Goal: Task Accomplishment & Management: Complete application form

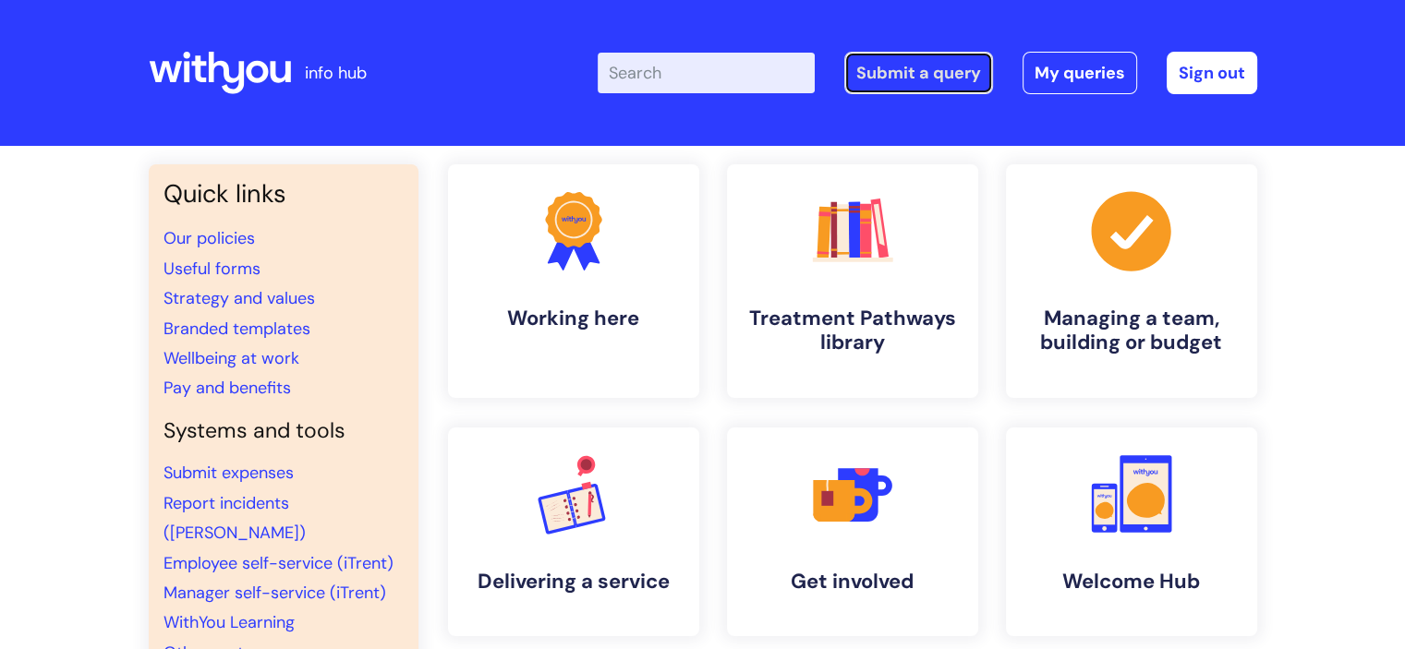
click at [941, 72] on link "Submit a query" at bounding box center [918, 73] width 149 height 42
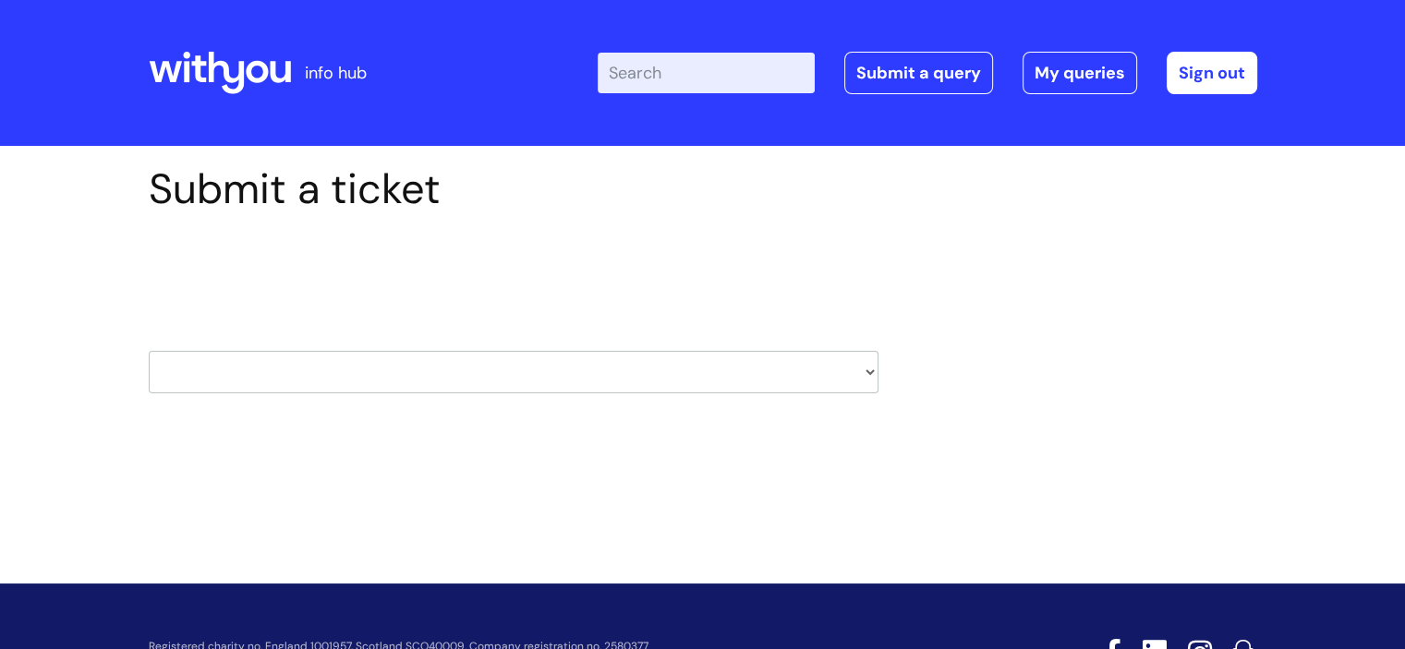
click at [595, 376] on select "HR / People IT and Support Clinical Drug Alerts Finance Accounts Data Support T…" at bounding box center [514, 372] width 730 height 42
select select "it_and_support"
click at [149, 351] on select "HR / People IT and Support Clinical Drug Alerts Finance Accounts Data Support T…" at bounding box center [514, 372] width 730 height 42
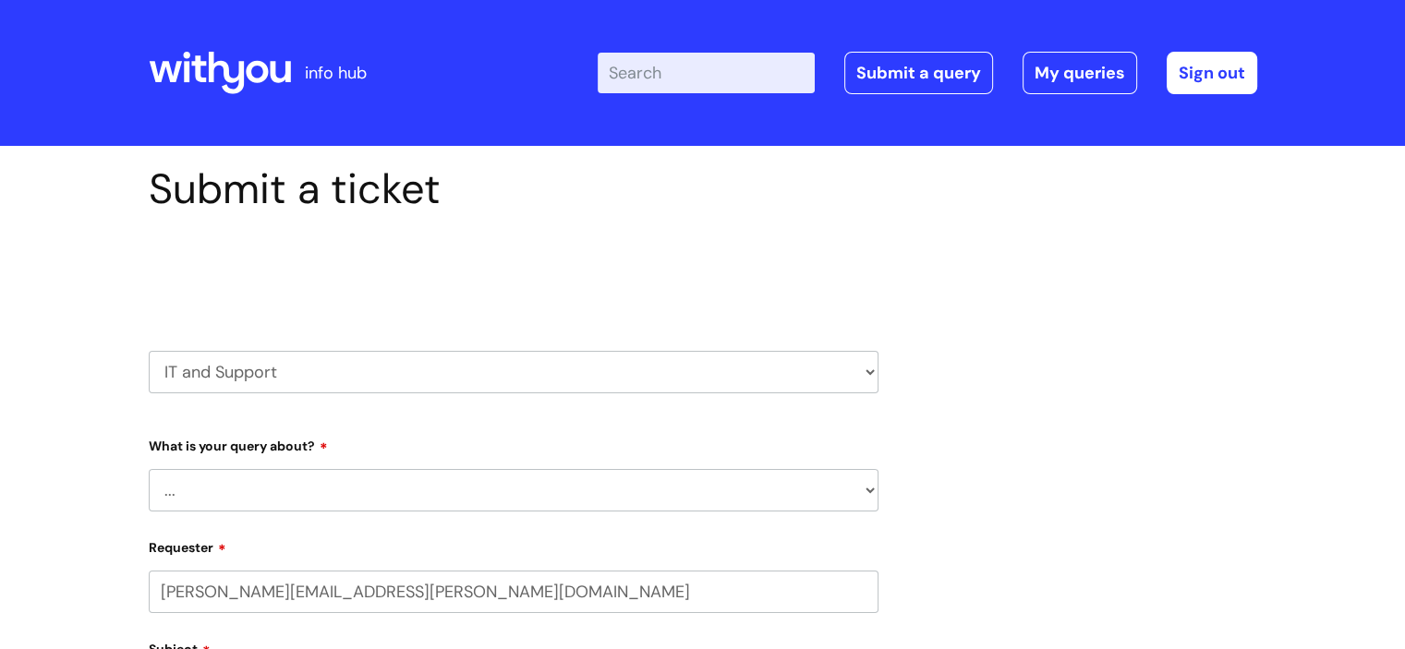
select select "80004286540"
click at [227, 482] on select "... Mobile Phone Reset & MFA Accounts, Starters and Leavers IT Hardware issue I…" at bounding box center [514, 490] width 730 height 42
select select "System/software"
click at [149, 469] on select "... Mobile Phone Reset & MFA Accounts, Starters and Leavers IT Hardware issue I…" at bounding box center [514, 490] width 730 height 42
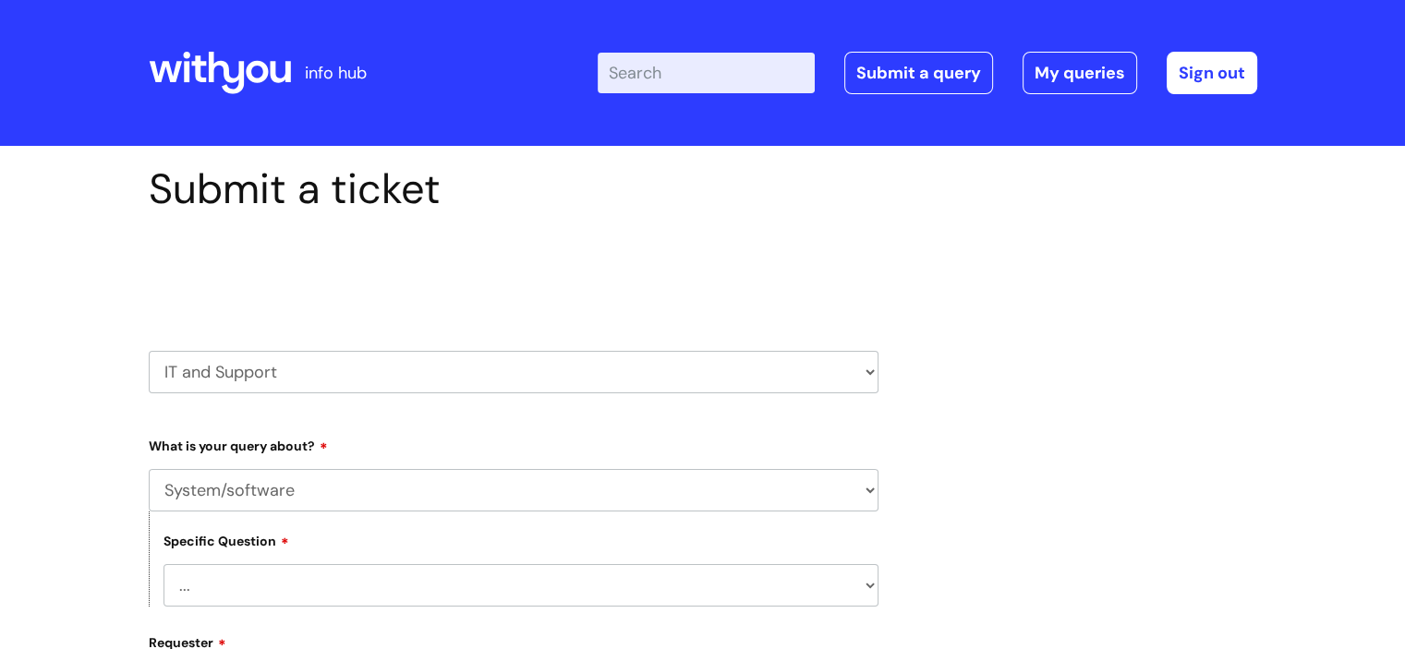
click at [273, 585] on select "... Halo PCMIS Iaptus NHS Email CJSM Email Mitel Another System Google (Workspa…" at bounding box center [520, 585] width 715 height 42
click at [163, 564] on select "... Halo PCMIS Iaptus NHS Email CJSM Email Mitel Another System Google (Workspa…" at bounding box center [520, 585] width 715 height 42
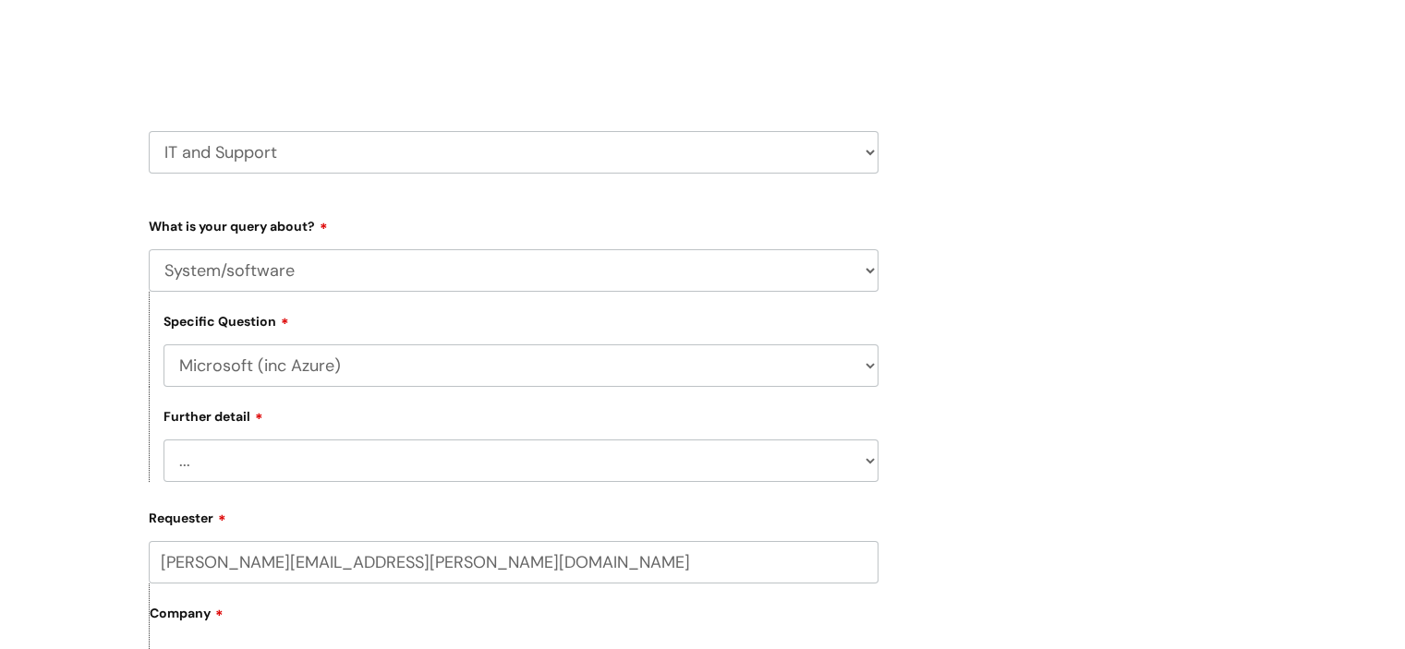
scroll to position [222, 0]
click at [603, 456] on select "... I’d like to add/remove user(s) to an Azure Group (Miro, [DATE], Salesforce,…" at bounding box center [520, 459] width 715 height 42
click at [185, 455] on select "... I’d like to add/remove user(s) to an Azure Group (Miro, [DATE], Salesforce,…" at bounding box center [520, 459] width 715 height 42
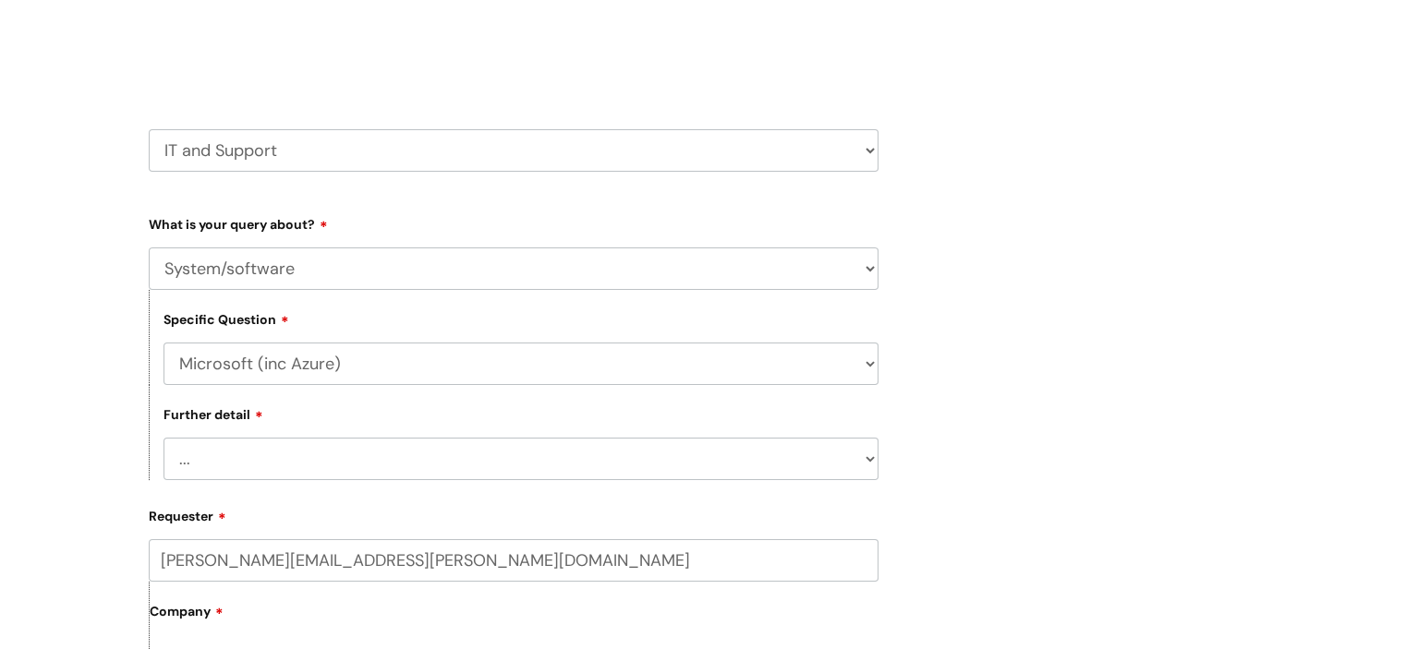
click at [308, 459] on select "... I’d like to add/remove user(s) to an Azure Group (Miro, [DATE], Salesforce,…" at bounding box center [520, 459] width 715 height 42
click at [366, 361] on select "... Halo PCMIS Iaptus NHS Email CJSM Email Mitel Another System Google (Workspa…" at bounding box center [520, 364] width 715 height 42
select select "Another System"
click at [163, 343] on select "... Halo PCMIS Iaptus NHS Email CJSM Email Mitel Another System Google (Workspa…" at bounding box center [520, 364] width 715 height 42
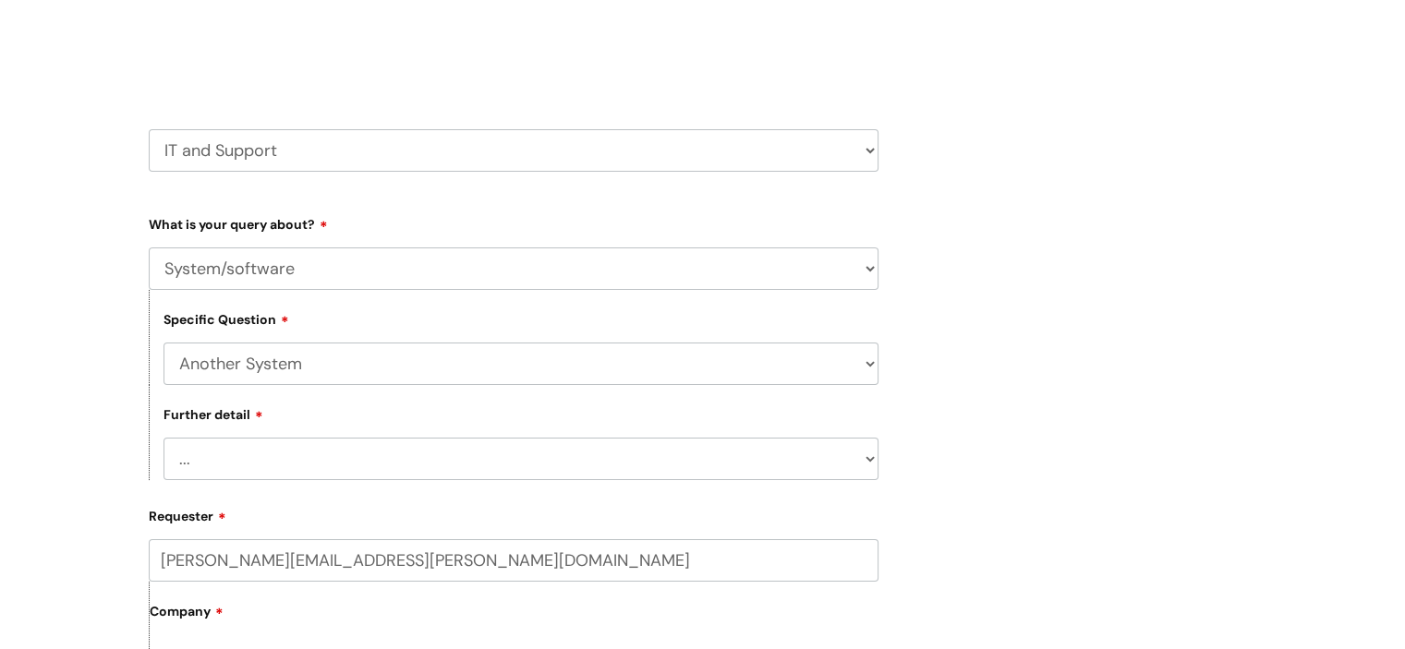
click at [242, 448] on select "... I’ve got a login issue Something else" at bounding box center [520, 459] width 715 height 42
select select "Something else"
click at [163, 438] on select "... I’ve got a login issue Something else" at bounding box center [520, 459] width 715 height 42
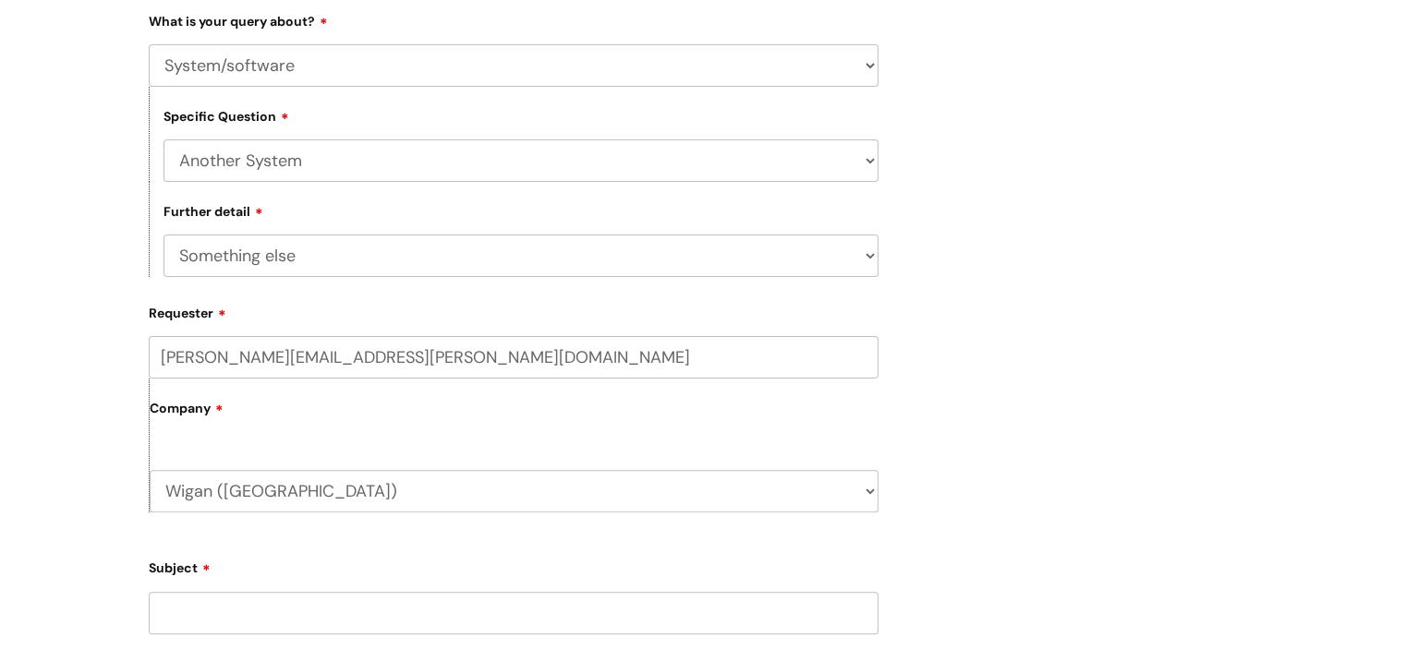
scroll to position [432, 0]
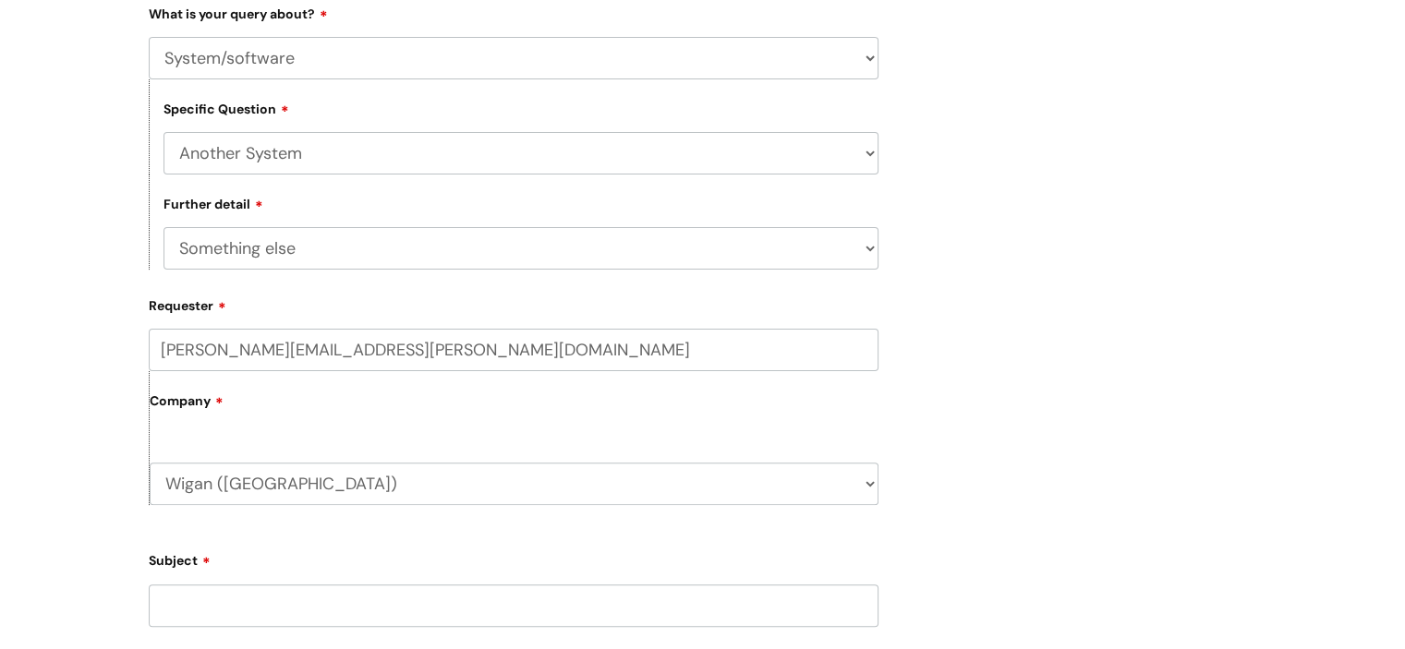
click at [281, 605] on input "Subject" at bounding box center [514, 606] width 730 height 42
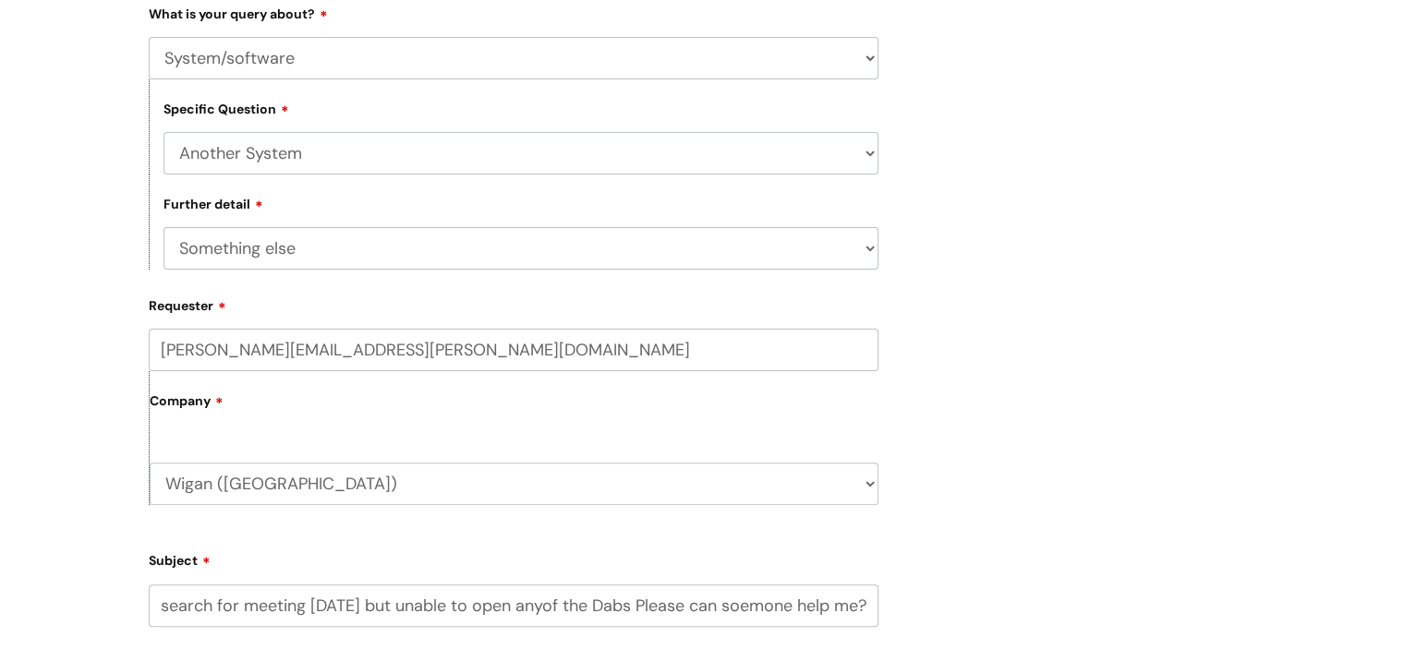
scroll to position [0, 586]
click at [537, 609] on input "I am unable to open Word documents i am trying to complete MARAC research for m…" at bounding box center [514, 606] width 730 height 42
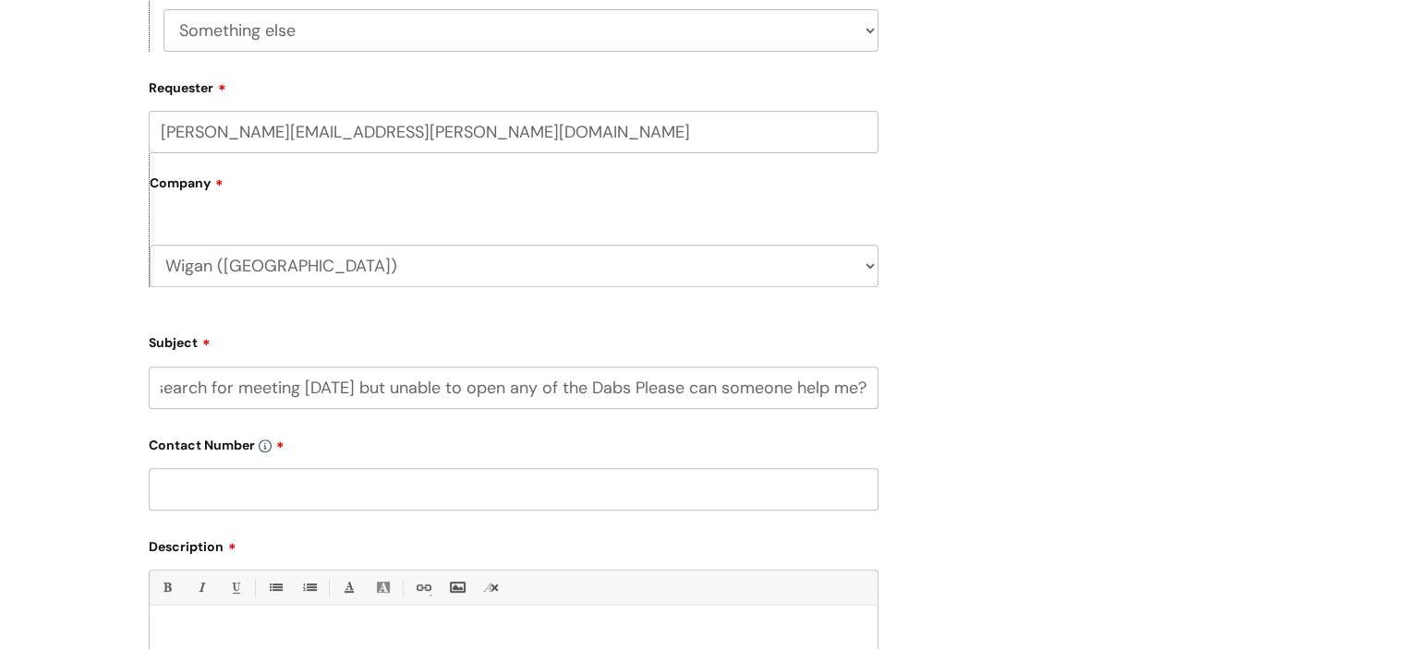
scroll to position [657, 0]
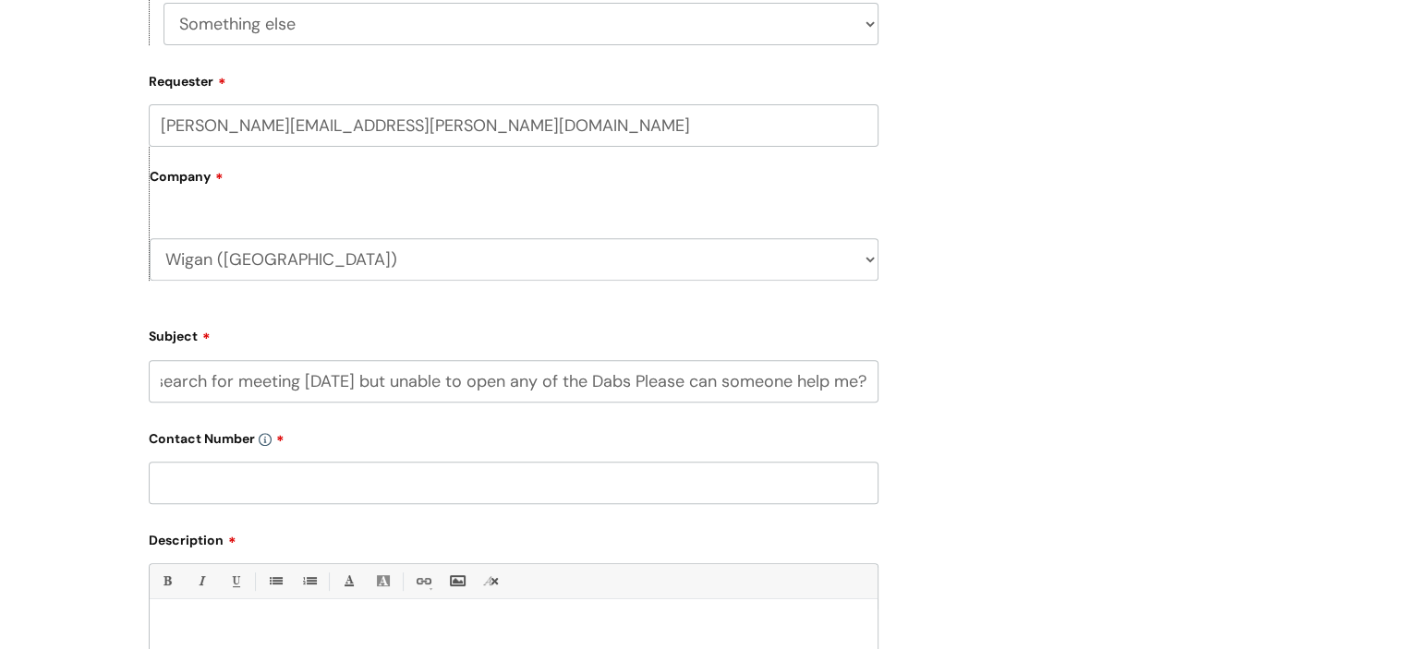
type input "I am unable to open Word documents i am trying to complete MARAC research for m…"
click at [433, 486] on input "text" at bounding box center [514, 483] width 730 height 42
drag, startPoint x: 155, startPoint y: 384, endPoint x: 1023, endPoint y: 455, distance: 870.9
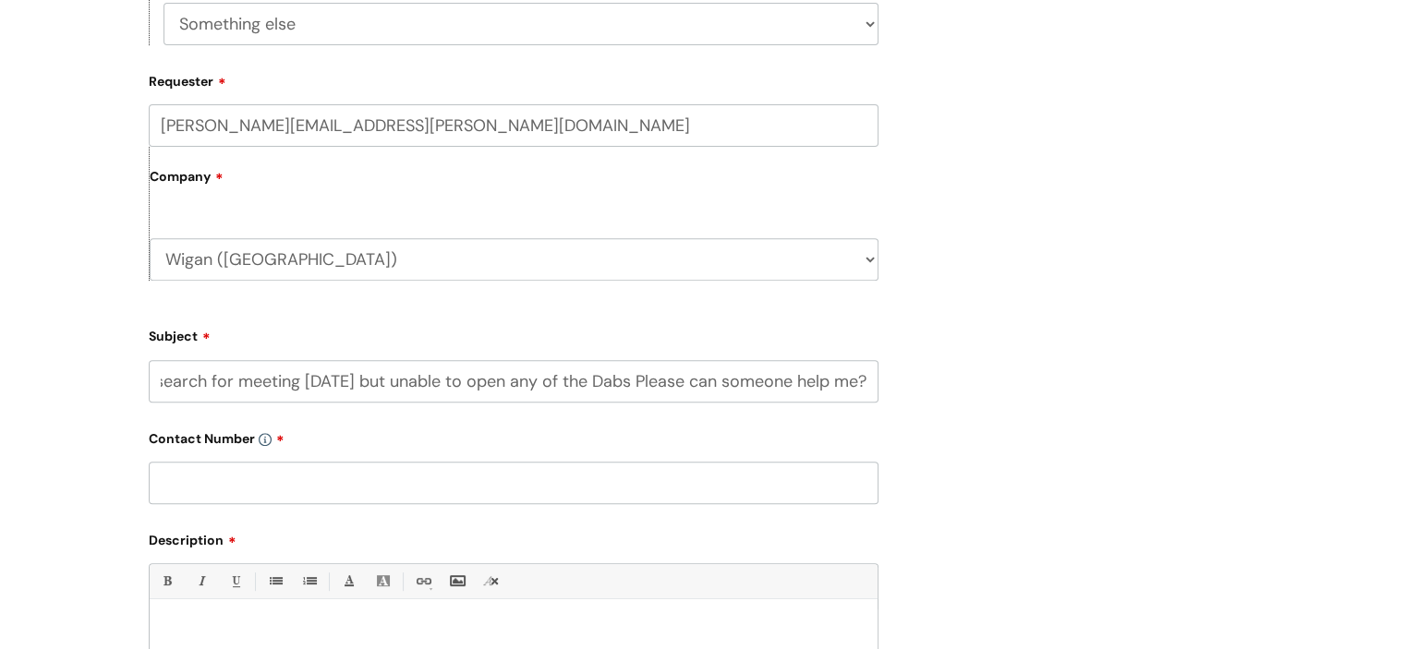
click at [1023, 455] on div "Submit a ticket Select issue type HR / People IT and Support Clinical Drug Aler…" at bounding box center [703, 210] width 1136 height 1405
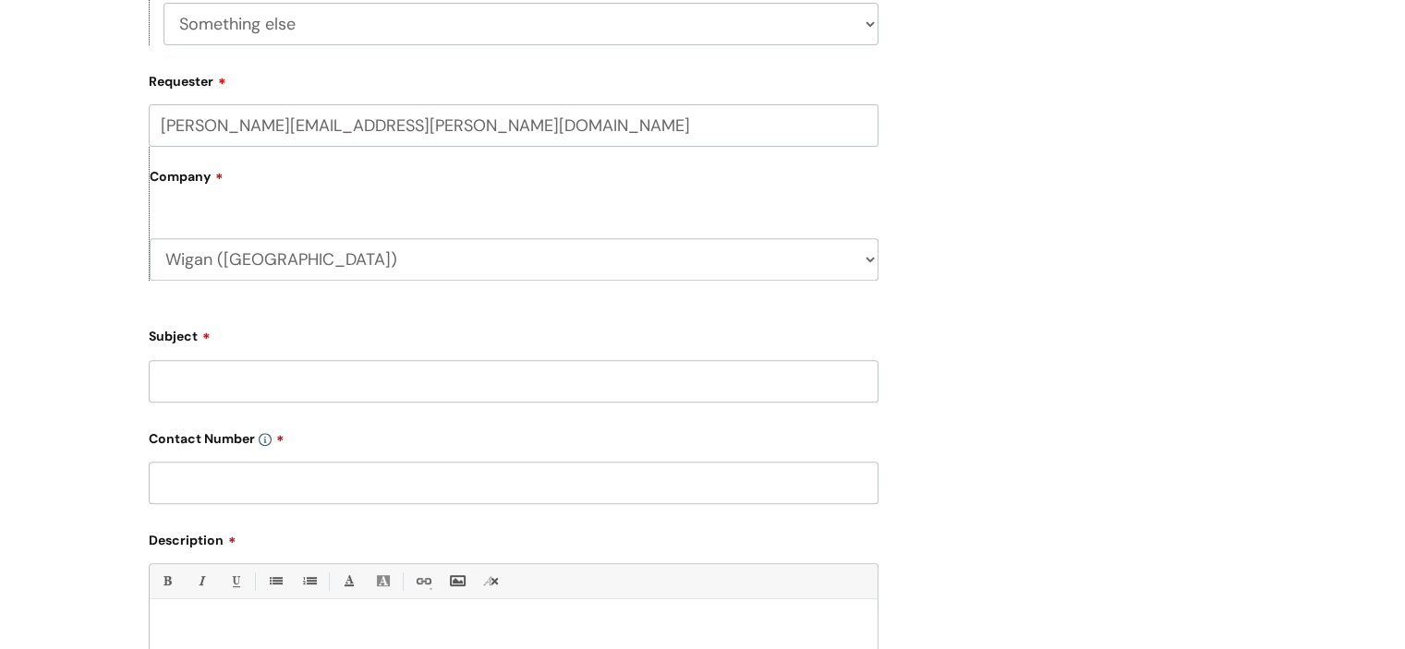
scroll to position [0, 0]
click at [267, 628] on p at bounding box center [513, 631] width 700 height 17
paste div
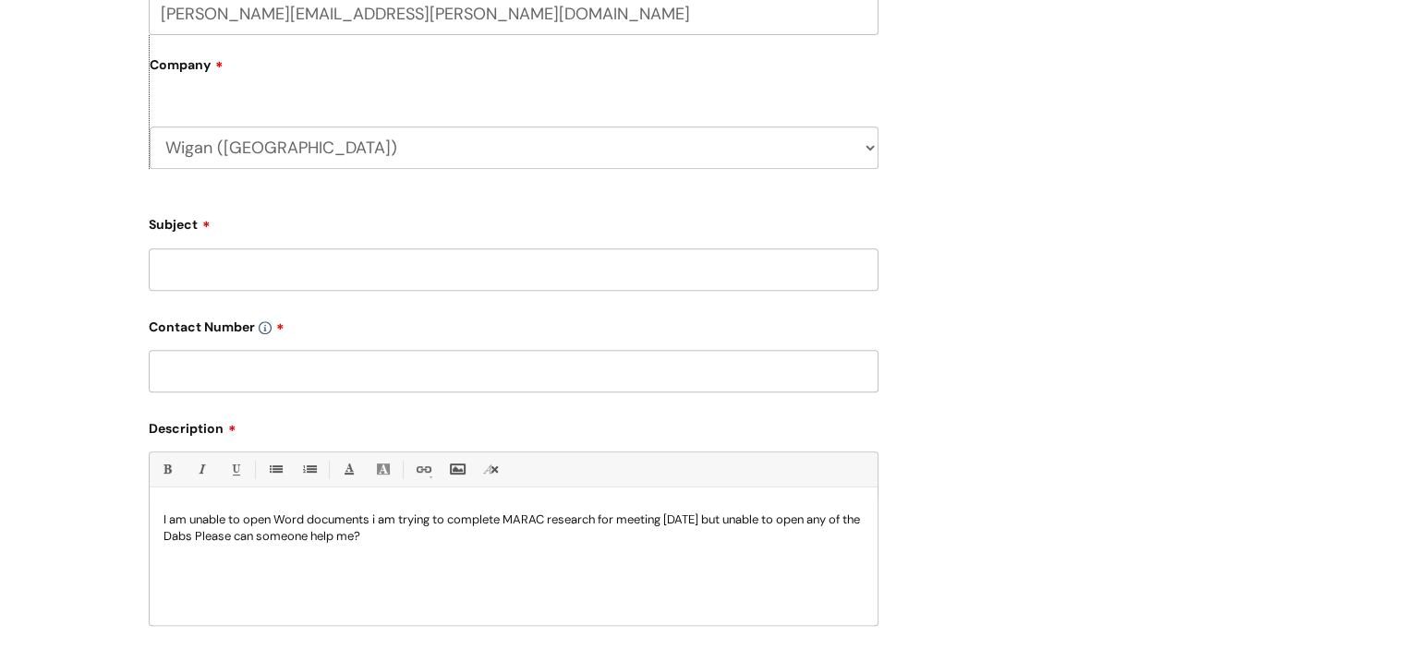
scroll to position [813, 0]
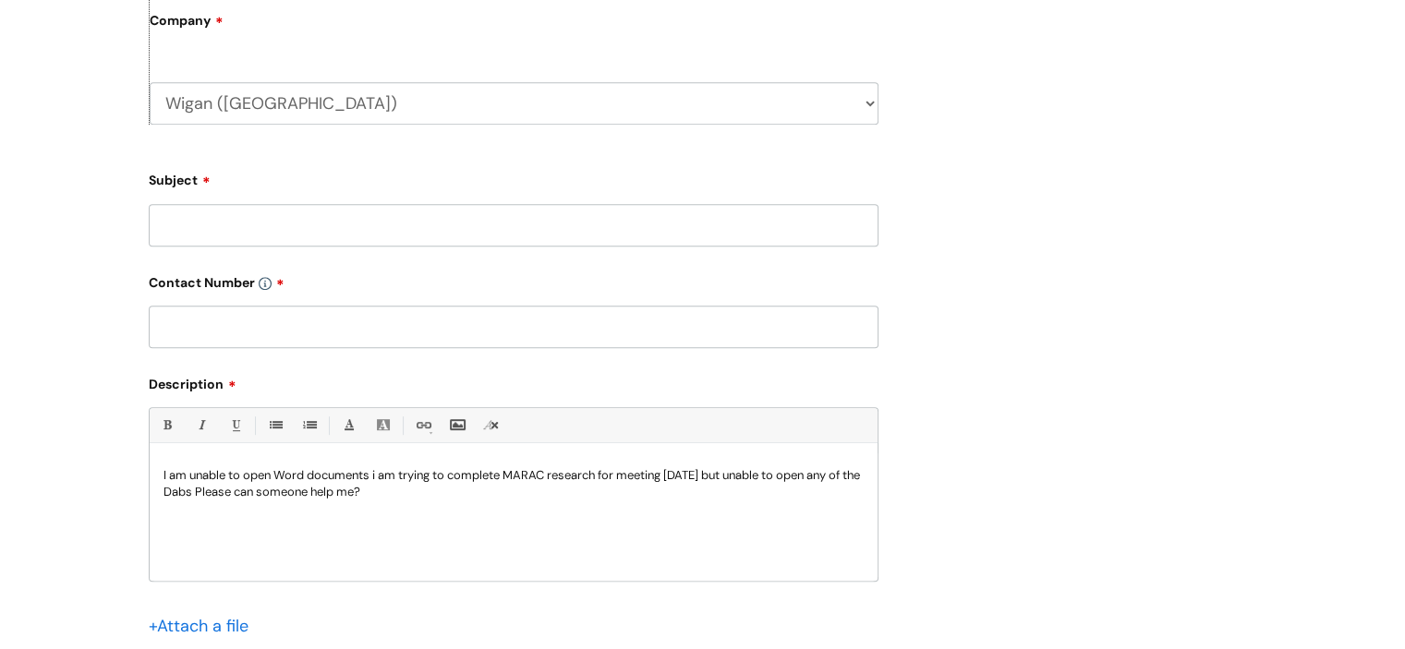
click at [228, 492] on p "I am unable to open Word documents i am trying to complete MARAC research for m…" at bounding box center [513, 483] width 700 height 33
click at [496, 134] on div "[PERSON_NAME][EMAIL_ADDRESS][PERSON_NAME][DOMAIN_NAME] Company [GEOGRAPHIC_DATA…" at bounding box center [514, 46] width 730 height 196
click at [502, 496] on p "I am unable to open Word documents i am trying to complete MARAC research for m…" at bounding box center [513, 483] width 700 height 33
click at [269, 225] on input "Subject" at bounding box center [514, 225] width 730 height 42
type input "accessing word doc"
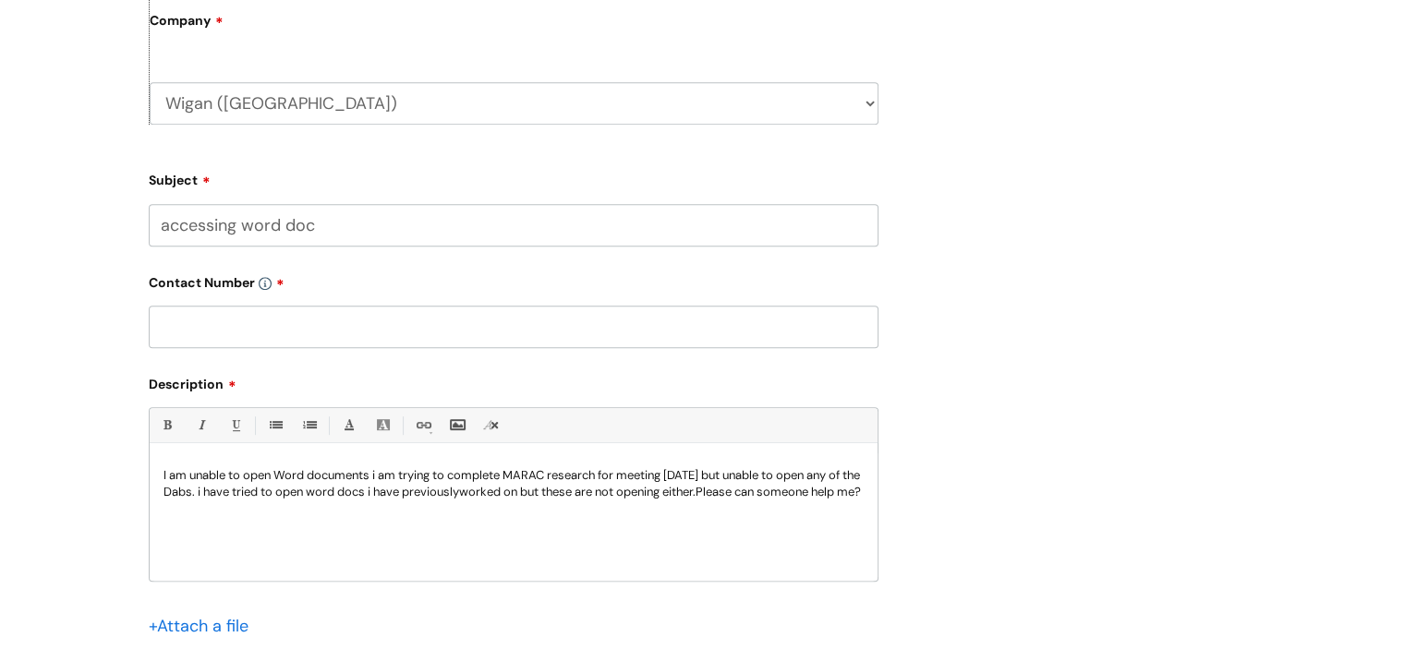
click at [292, 500] on p "I am unable to open Word documents i am trying to complete MARAC research for m…" at bounding box center [513, 483] width 700 height 33
click at [229, 315] on input "text" at bounding box center [514, 327] width 730 height 42
paste input "07967882140"
type input "07967882140"
click at [746, 493] on p "I am unable to open Word documents i am trying to complete MARAC research for m…" at bounding box center [513, 483] width 700 height 33
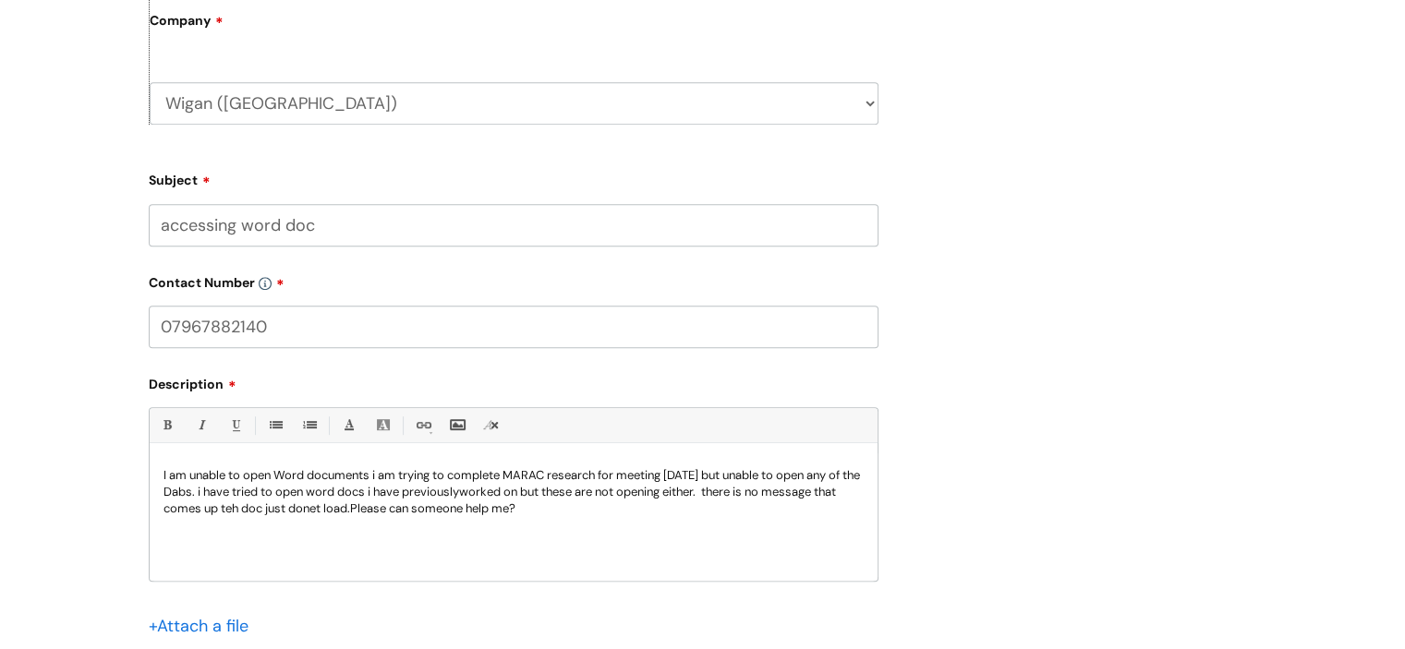
click at [339, 511] on p "I am unable to open Word documents i am trying to complete MARAC research for m…" at bounding box center [513, 492] width 700 height 50
click at [344, 508] on p "I am unable to open Word documents i am trying to complete MARAC research for m…" at bounding box center [513, 492] width 700 height 50
click at [257, 509] on p "I am unable to open Word documents i am trying to complete MARAC research for m…" at bounding box center [513, 492] width 700 height 50
click at [566, 503] on p "I am unable to open Word documents i am trying to complete MARAC research for m…" at bounding box center [513, 492] width 700 height 50
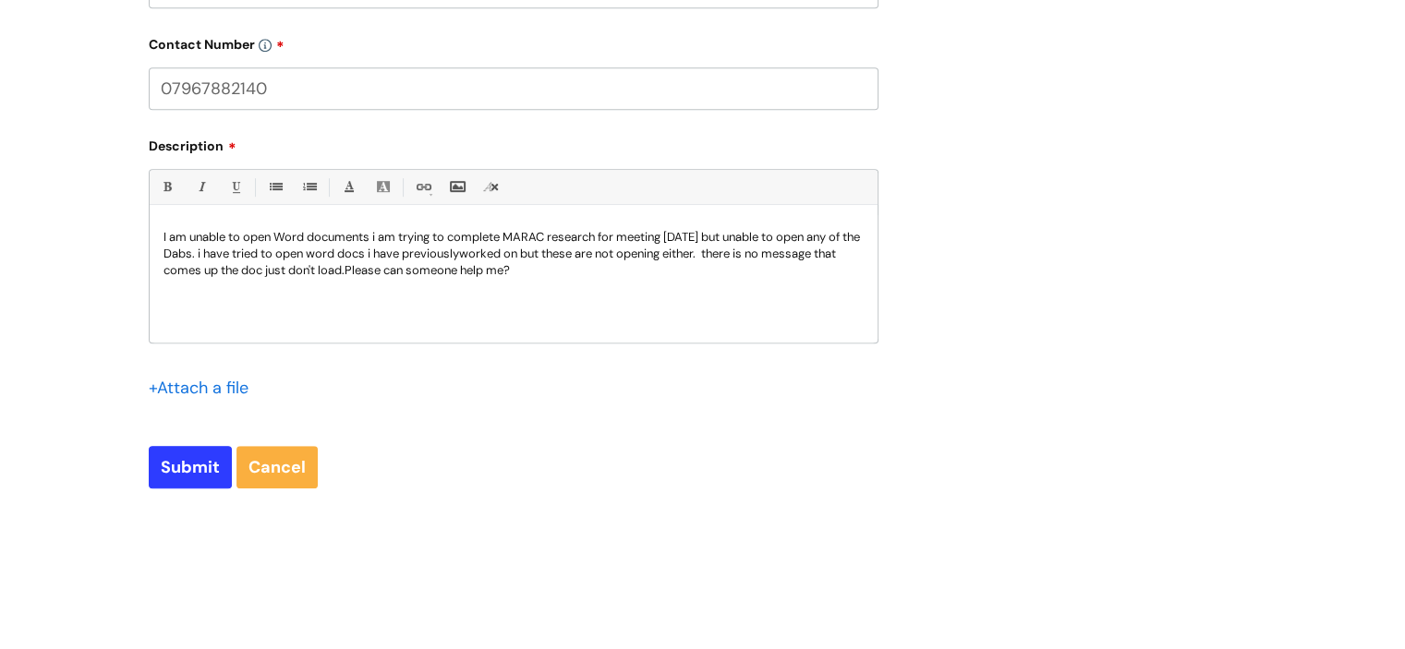
scroll to position [1193, 0]
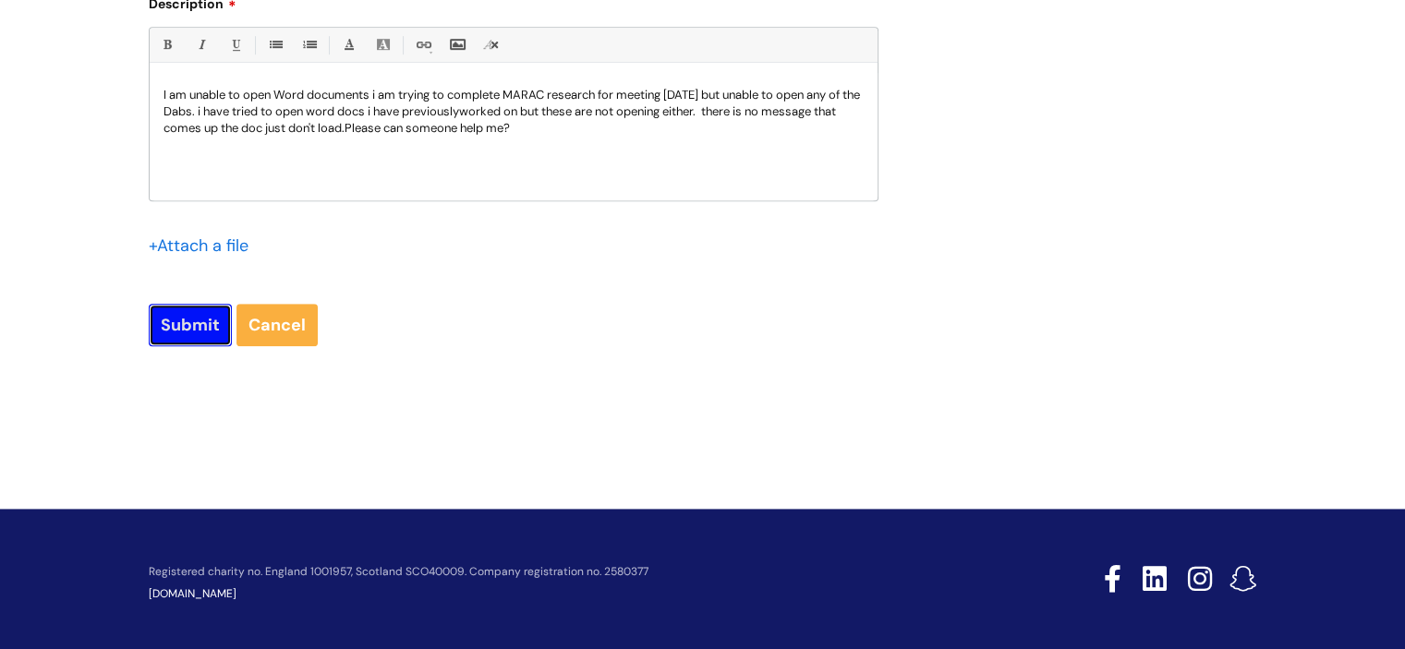
click at [213, 334] on input "Submit" at bounding box center [190, 325] width 83 height 42
type input "Please Wait..."
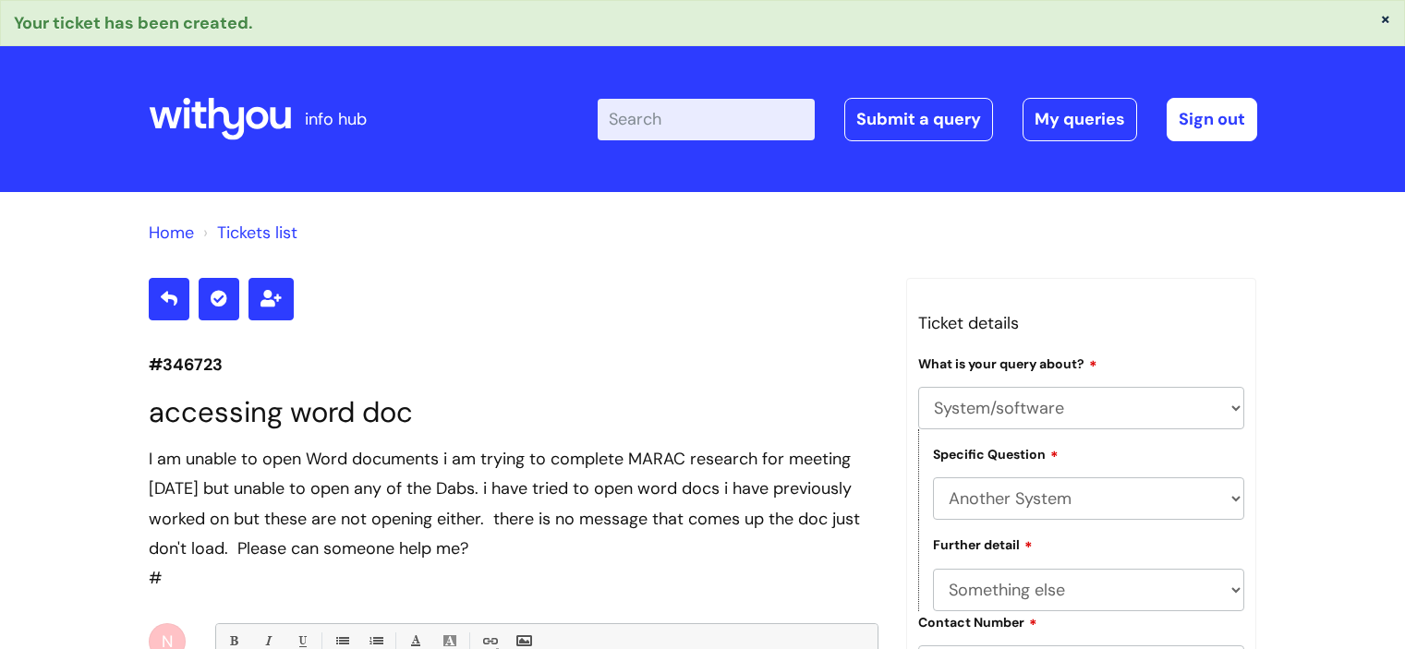
select select "System/software"
select select "Another System"
select select "Something else"
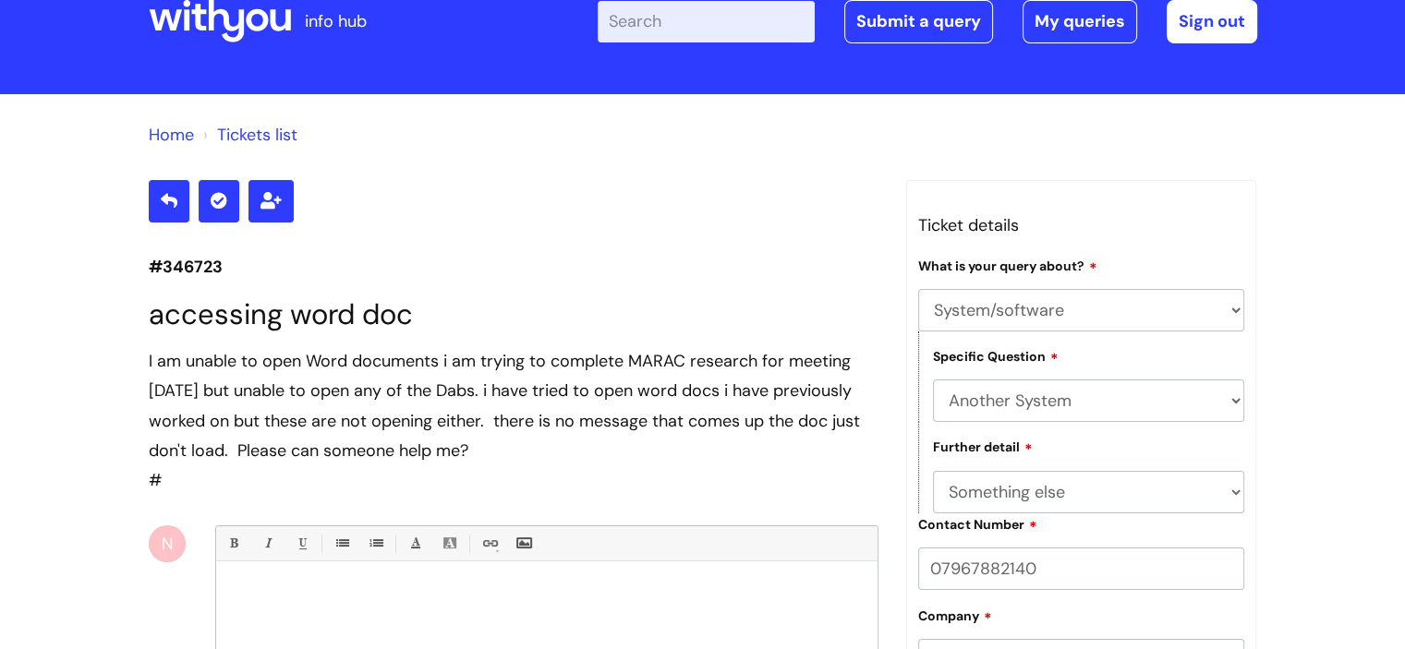
scroll to position [26, 0]
